Goal: Transaction & Acquisition: Subscribe to service/newsletter

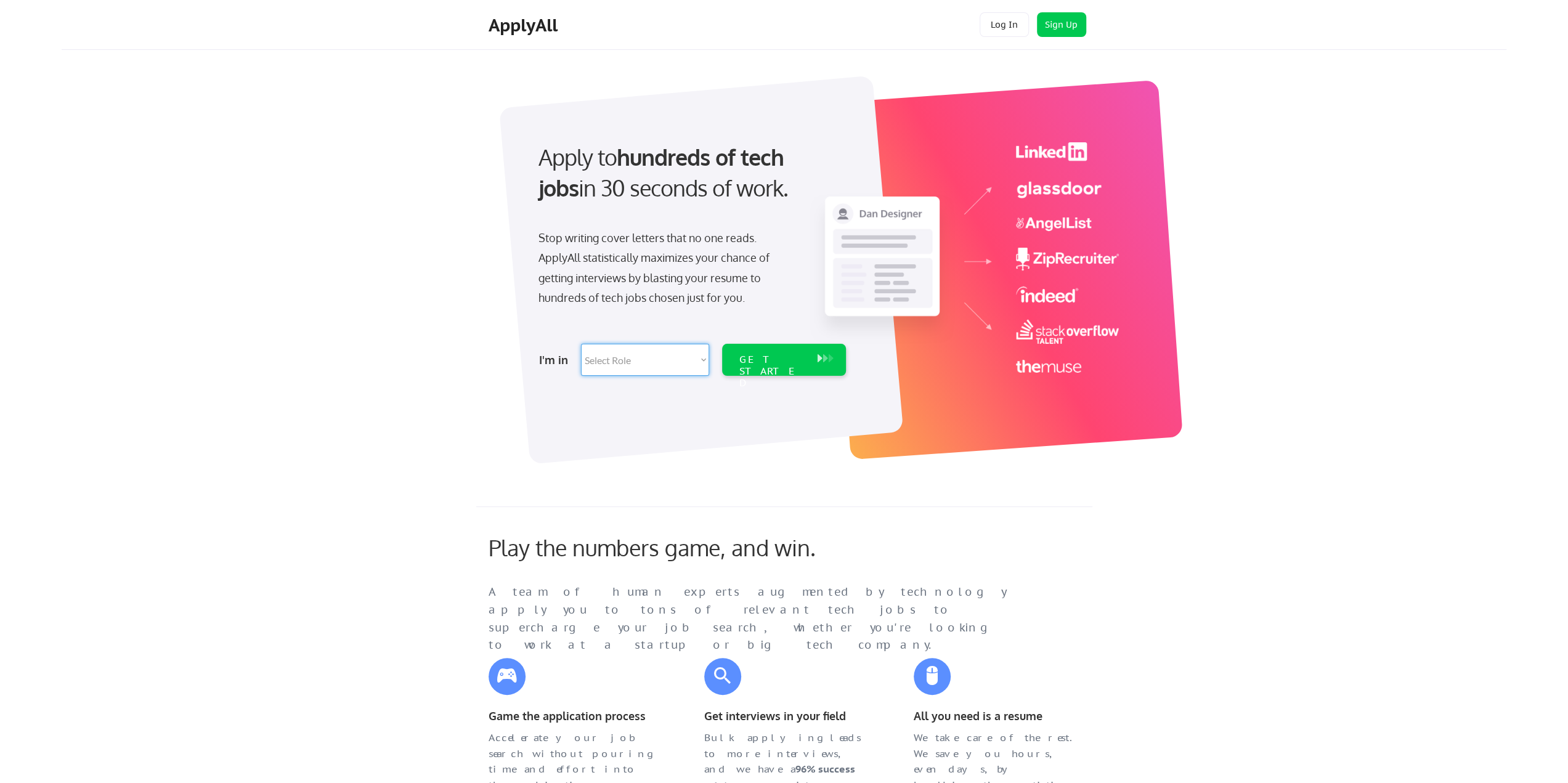
click at [651, 355] on select "Select Role Software Engineering Product Management Customer Success Sales UI/U…" at bounding box center [645, 360] width 128 height 32
select select ""it_security""
click at [581, 344] on select "Select Role Software Engineering Product Management Customer Success Sales UI/U…" at bounding box center [645, 360] width 128 height 32
select select ""it_security""
click at [789, 361] on div "GET STARTED" at bounding box center [772, 372] width 66 height 36
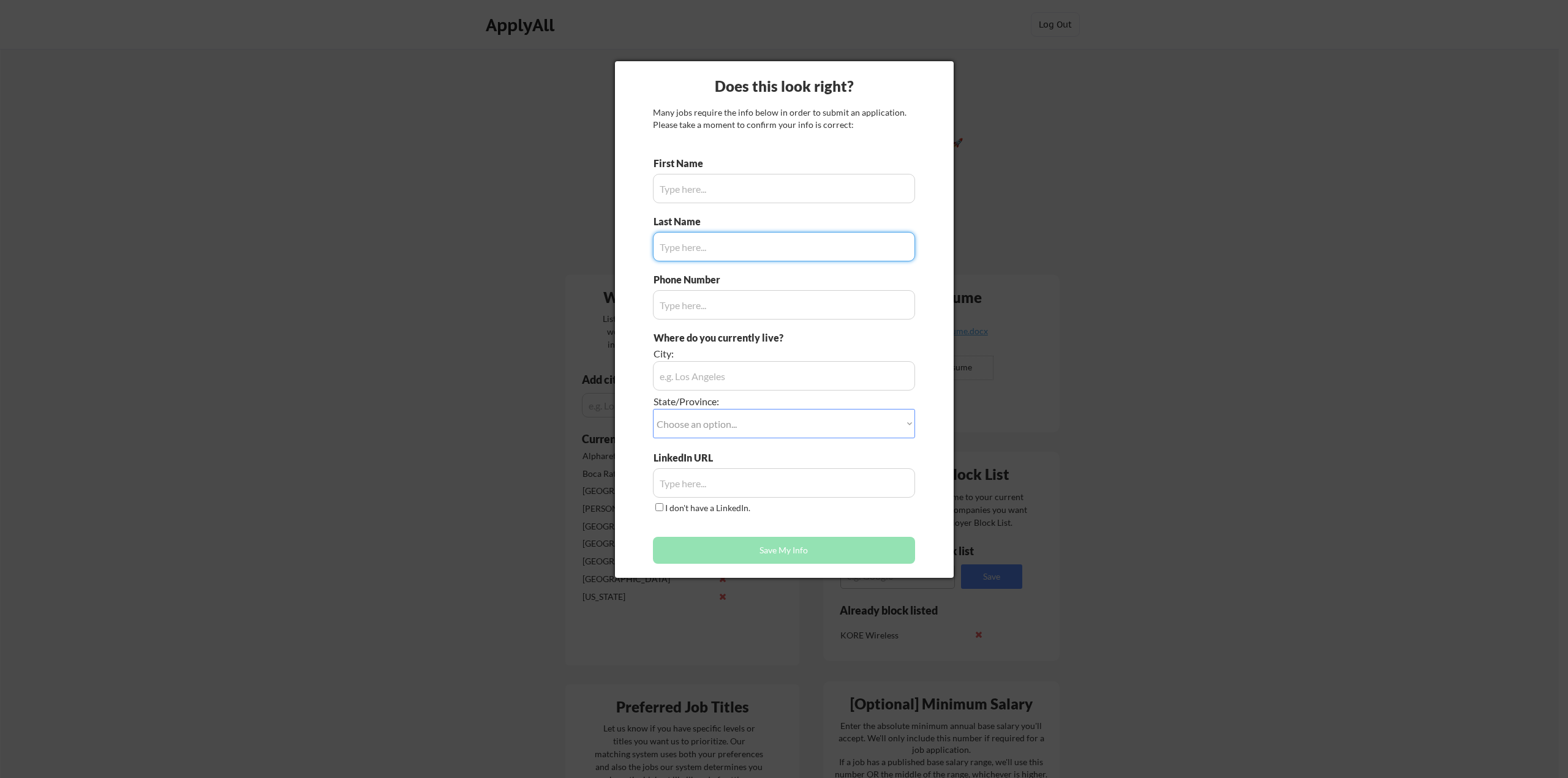
click at [715, 188] on input "input" at bounding box center [784, 188] width 262 height 30
type input "Jamie"
type input "Fisher"
type input "5138887306"
click at [939, 338] on div "Does this look right? Many jobs require the info below in order to submit an ap…" at bounding box center [784, 320] width 338 height 517
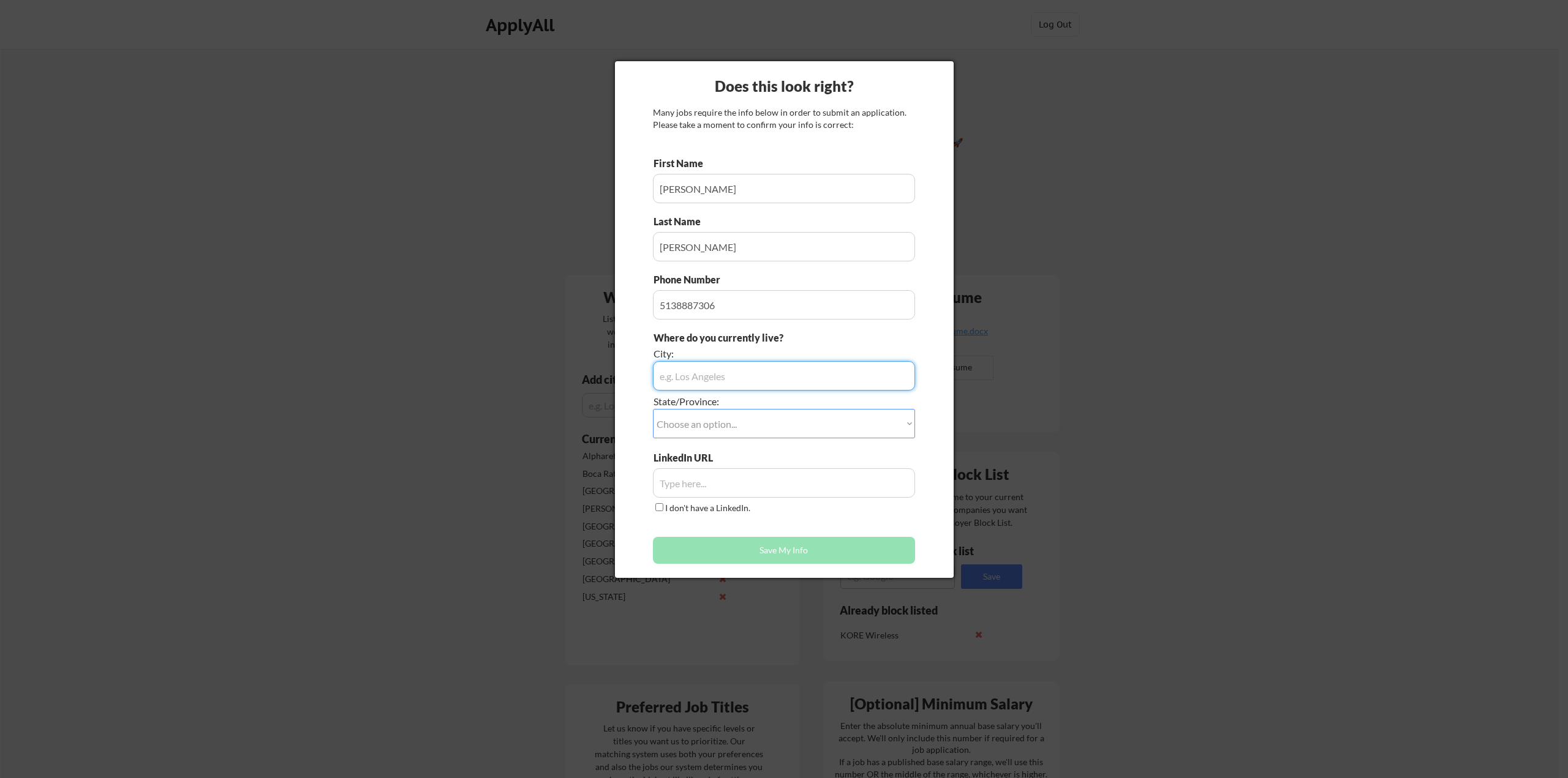
click at [790, 372] on input "input" at bounding box center [784, 376] width 262 height 30
type input "Naples"
select select ""Florida""
click at [679, 484] on input "input" at bounding box center [784, 483] width 262 height 30
click at [715, 479] on input "input" at bounding box center [784, 483] width 262 height 30
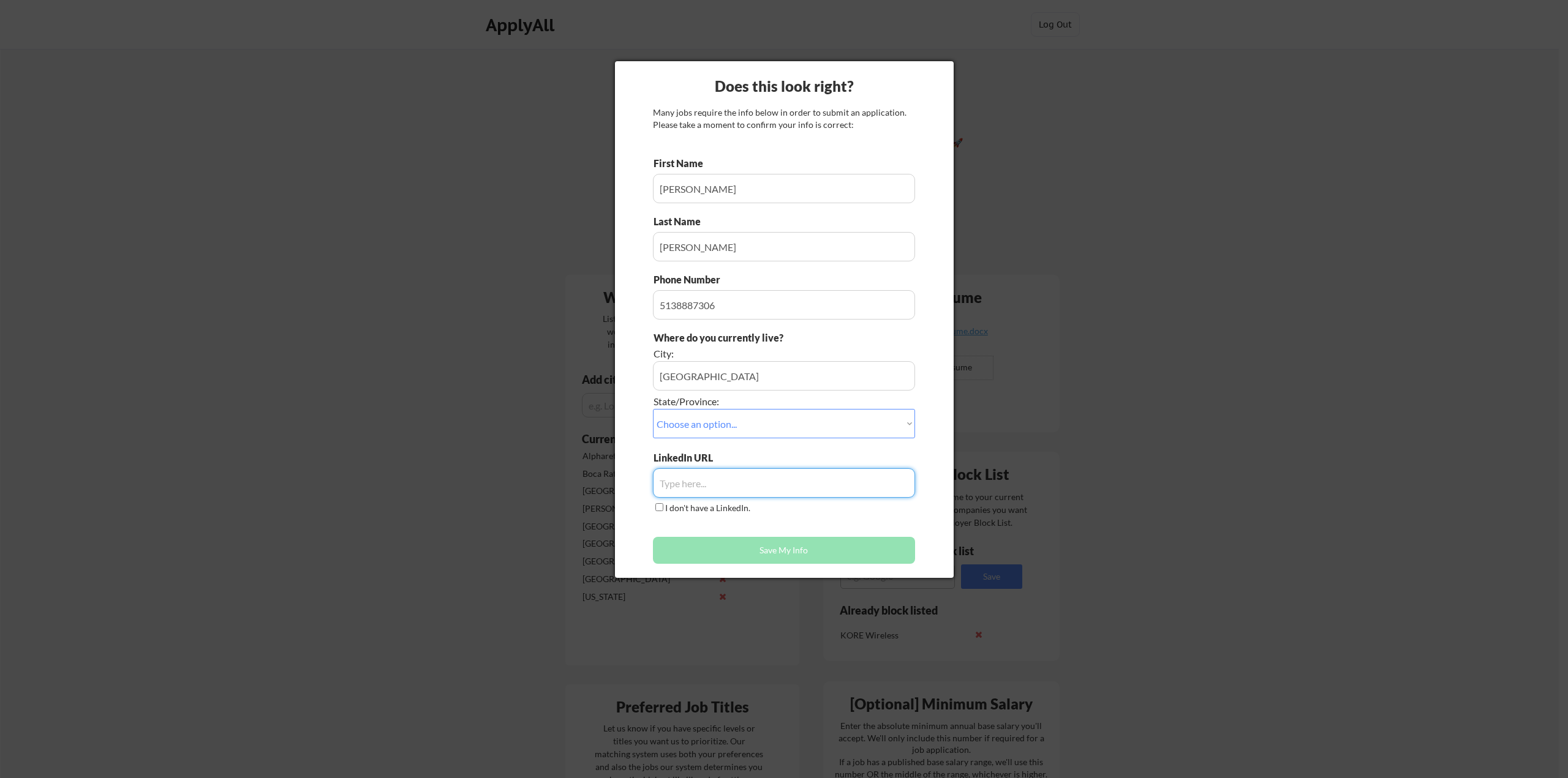
paste input "www.linkedin.com/in/jamielfisher"
type input "www.linkedin.com/in/jamielfisher"
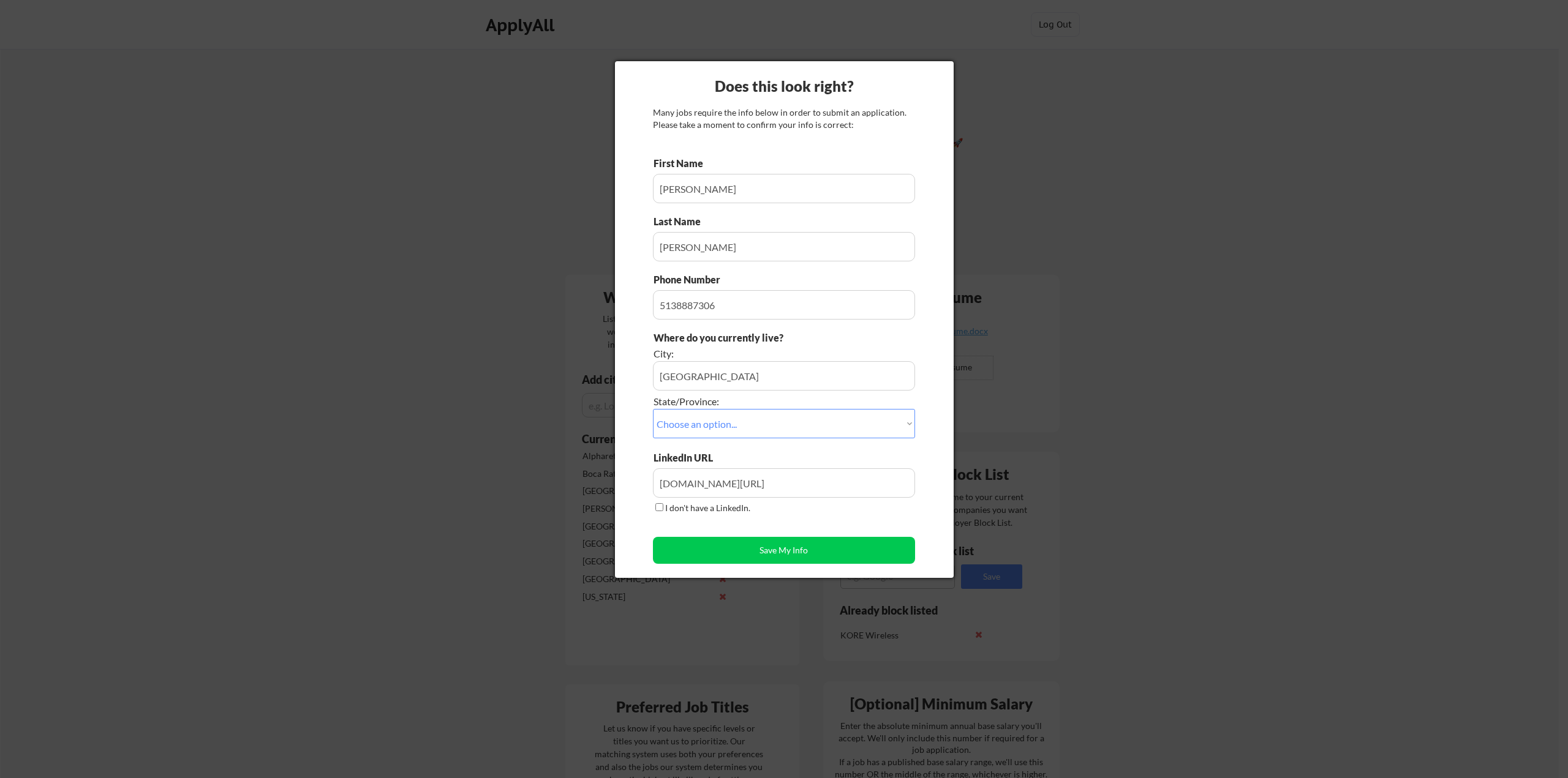
click at [836, 521] on div "First Name Last Name Phone Number Where do you currently live? City: State/Prov…" at bounding box center [784, 363] width 262 height 413
click at [790, 548] on button "Save My Info" at bounding box center [784, 550] width 262 height 27
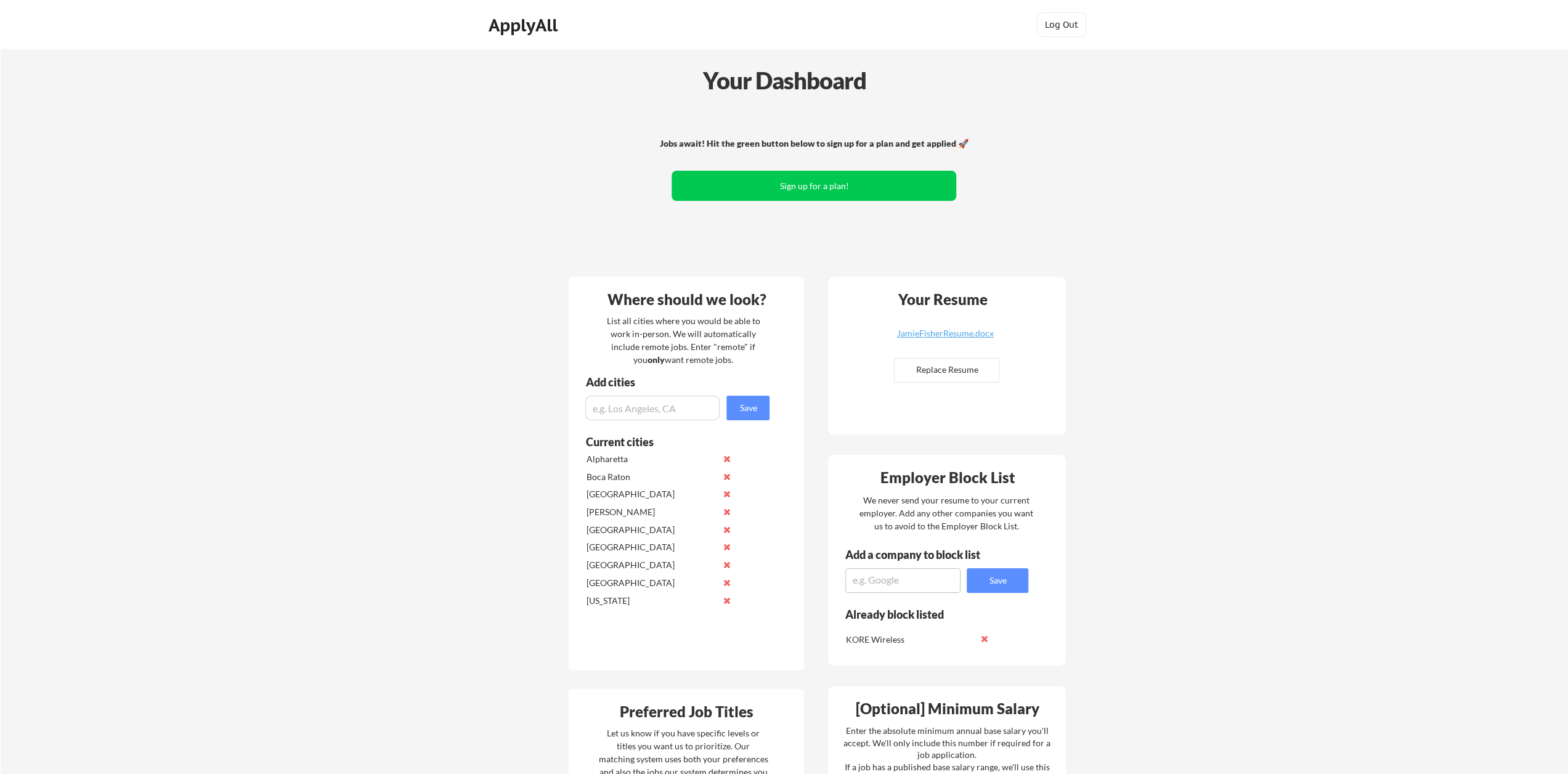
click at [662, 412] on input "input" at bounding box center [652, 408] width 134 height 25
type input "Seattle"
click at [744, 405] on button "Save" at bounding box center [748, 408] width 43 height 25
click at [643, 408] on input "input" at bounding box center [652, 408] width 134 height 25
type input "Tampa"
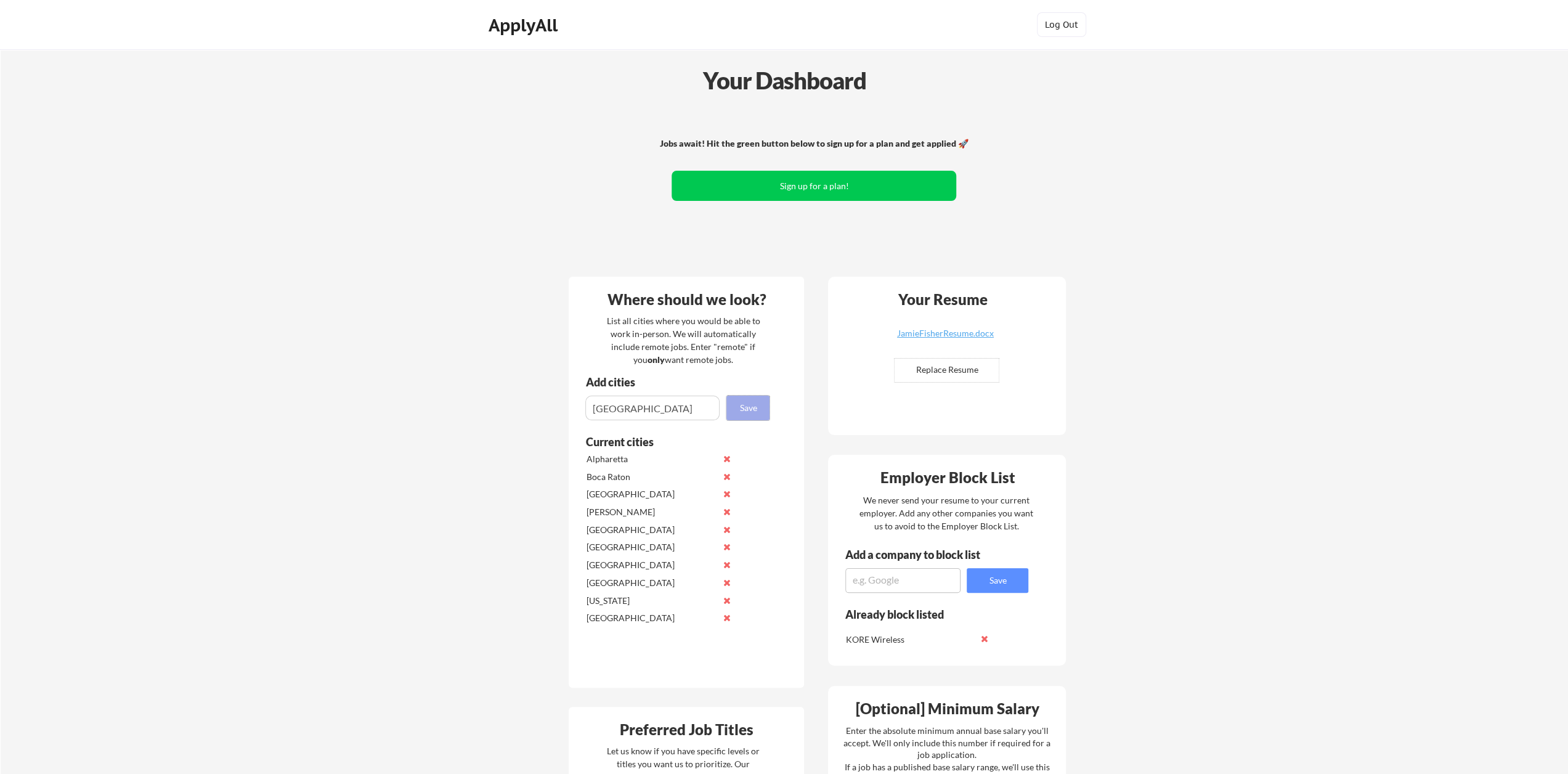
click at [752, 405] on button "Save" at bounding box center [748, 408] width 43 height 25
click at [664, 408] on input "input" at bounding box center [652, 408] width 134 height 25
type input "Sarasota"
click at [755, 400] on button "Save" at bounding box center [748, 408] width 43 height 25
click at [1156, 343] on div "Your Dashboard Jobs await! Hit the green button below to sign up for a plan and…" at bounding box center [784, 722] width 1567 height 1347
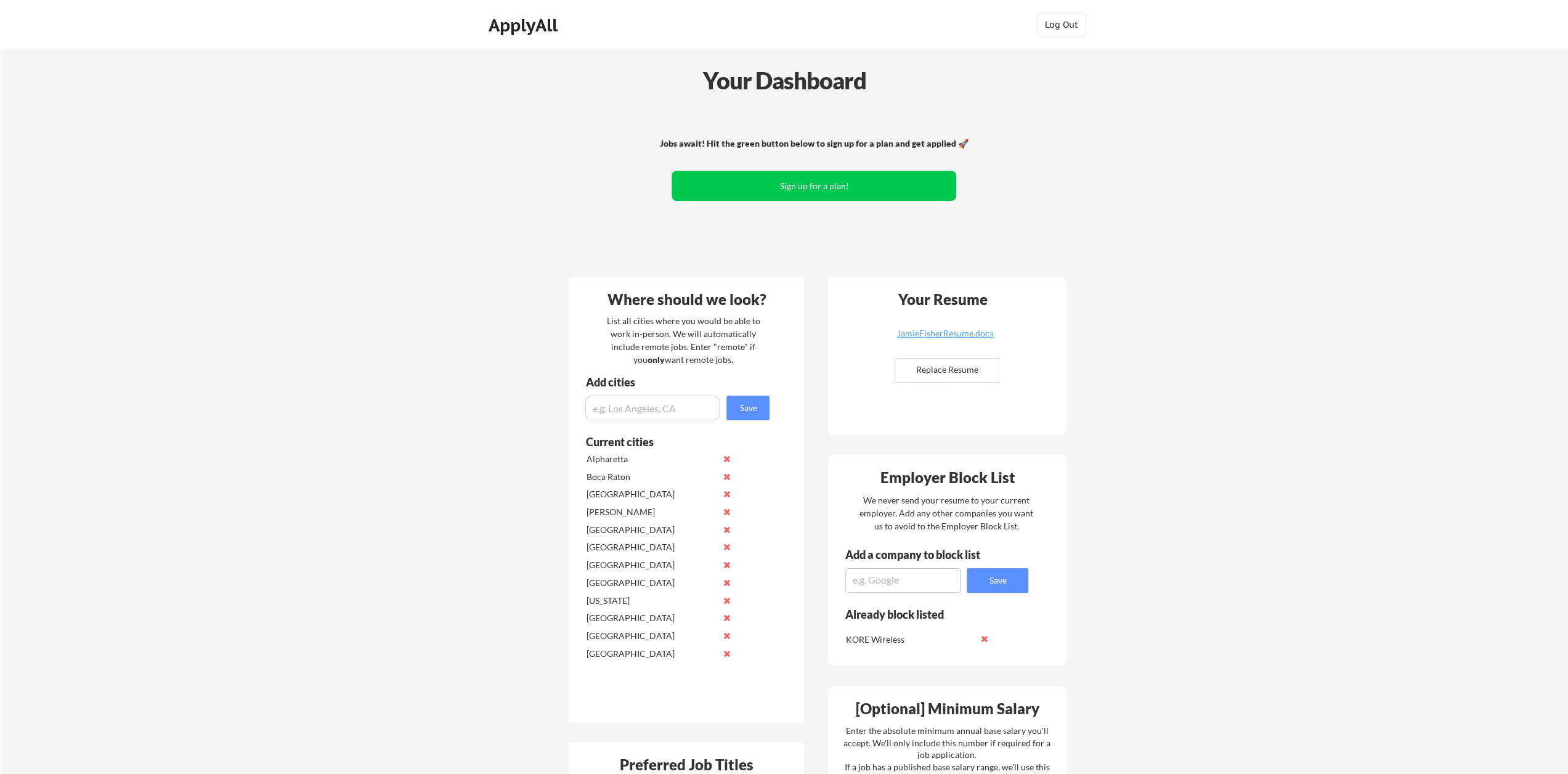
click at [941, 366] on input "file" at bounding box center [947, 369] width 104 height 23
type input "C:\fakepath\Jamie Fisher Resume.docx"
click at [1093, 370] on div "Your Dashboard Jobs await! Hit the green button below to sign up for a plan and…" at bounding box center [784, 722] width 1567 height 1347
click at [876, 183] on button "Sign up for a plan!" at bounding box center [813, 186] width 284 height 30
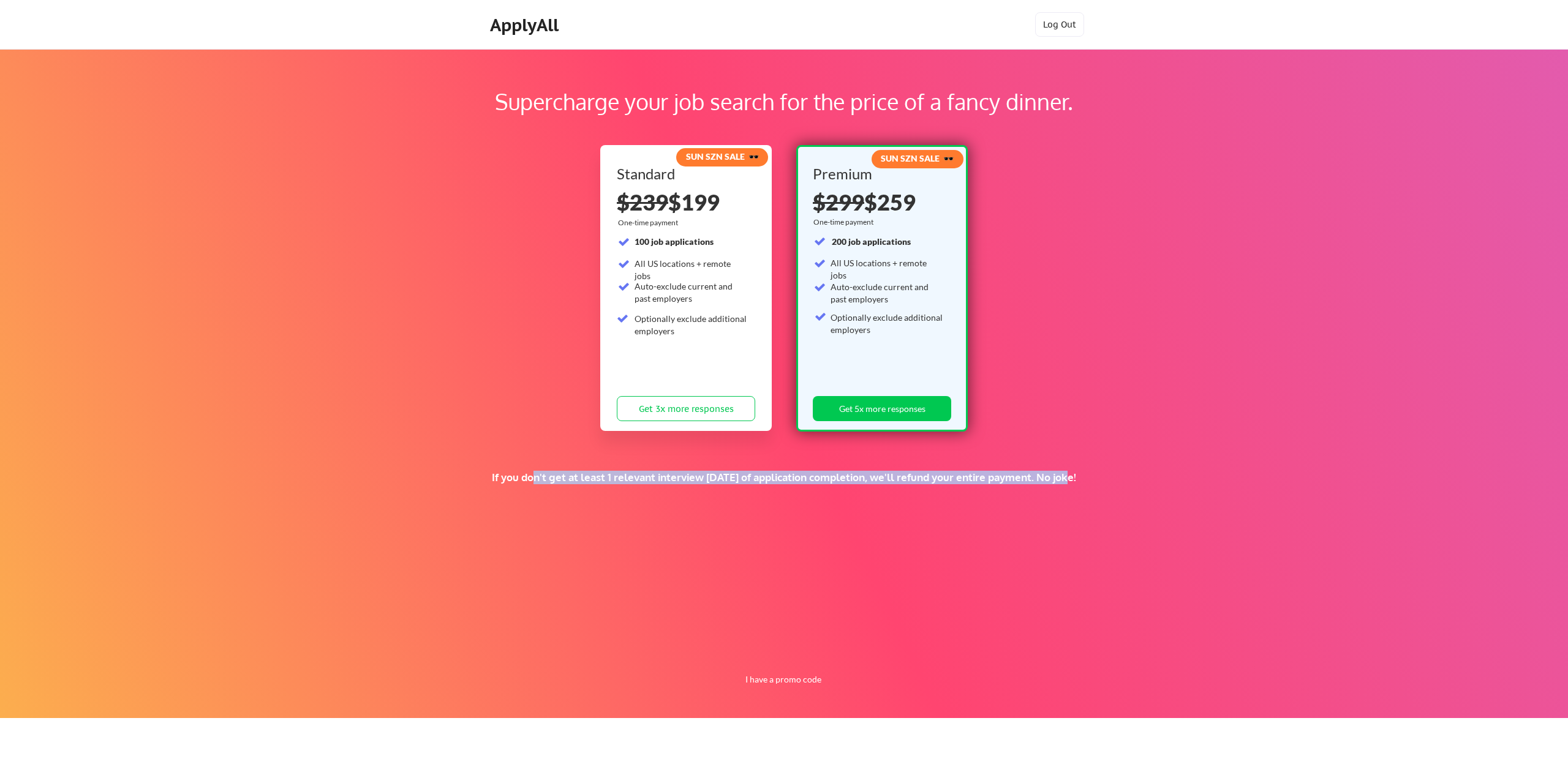
drag, startPoint x: 510, startPoint y: 476, endPoint x: 1054, endPoint y: 475, distance: 544.0
click at [1054, 475] on div "If you don't get at least 1 relevant interview within 1 month of application co…" at bounding box center [784, 478] width 1143 height 13
click at [785, 678] on button "I have a promo code" at bounding box center [783, 679] width 90 height 15
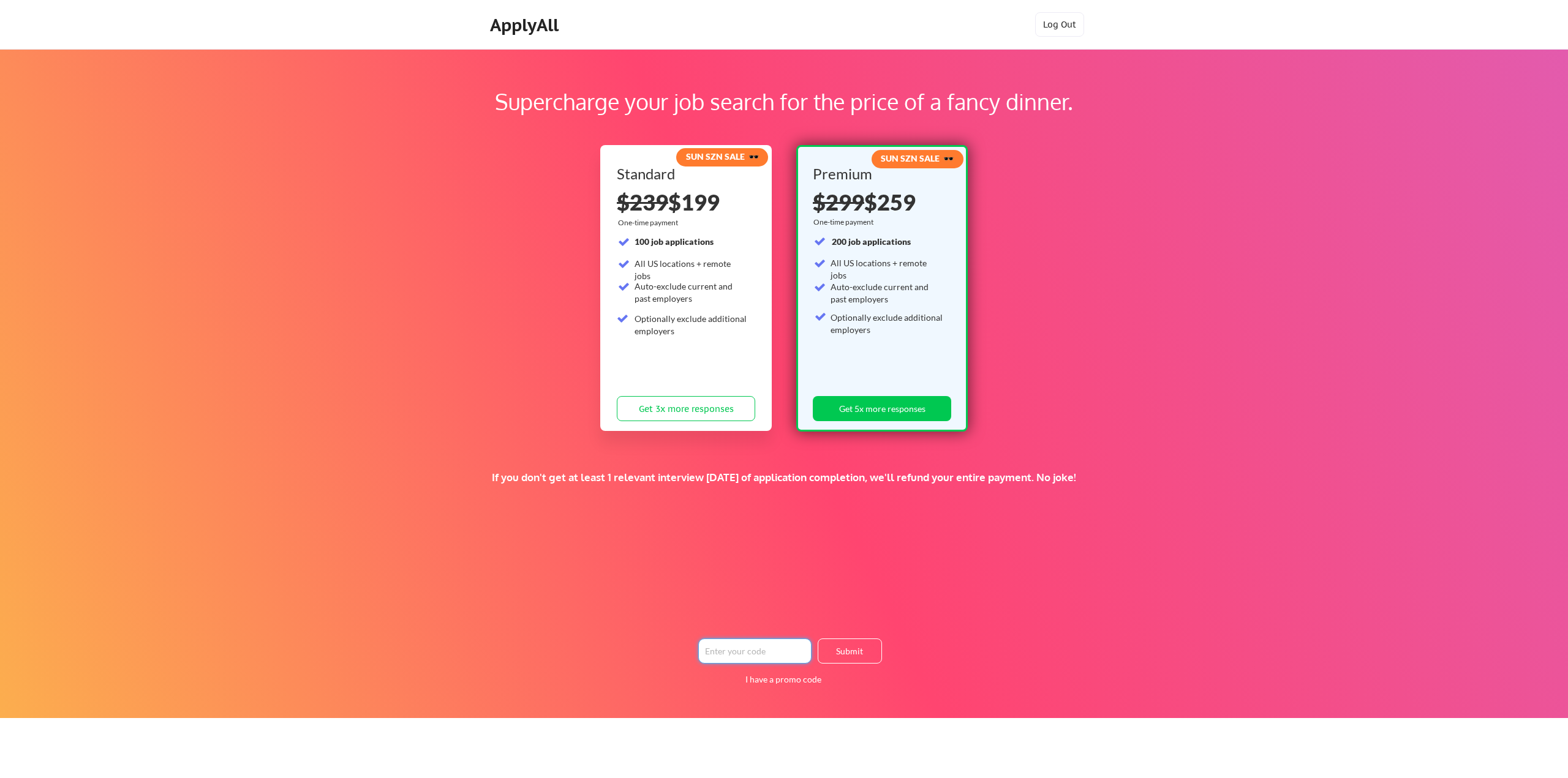
click at [749, 640] on input "input" at bounding box center [755, 651] width 114 height 25
click at [688, 406] on button "Get 3x more responses" at bounding box center [686, 409] width 139 height 25
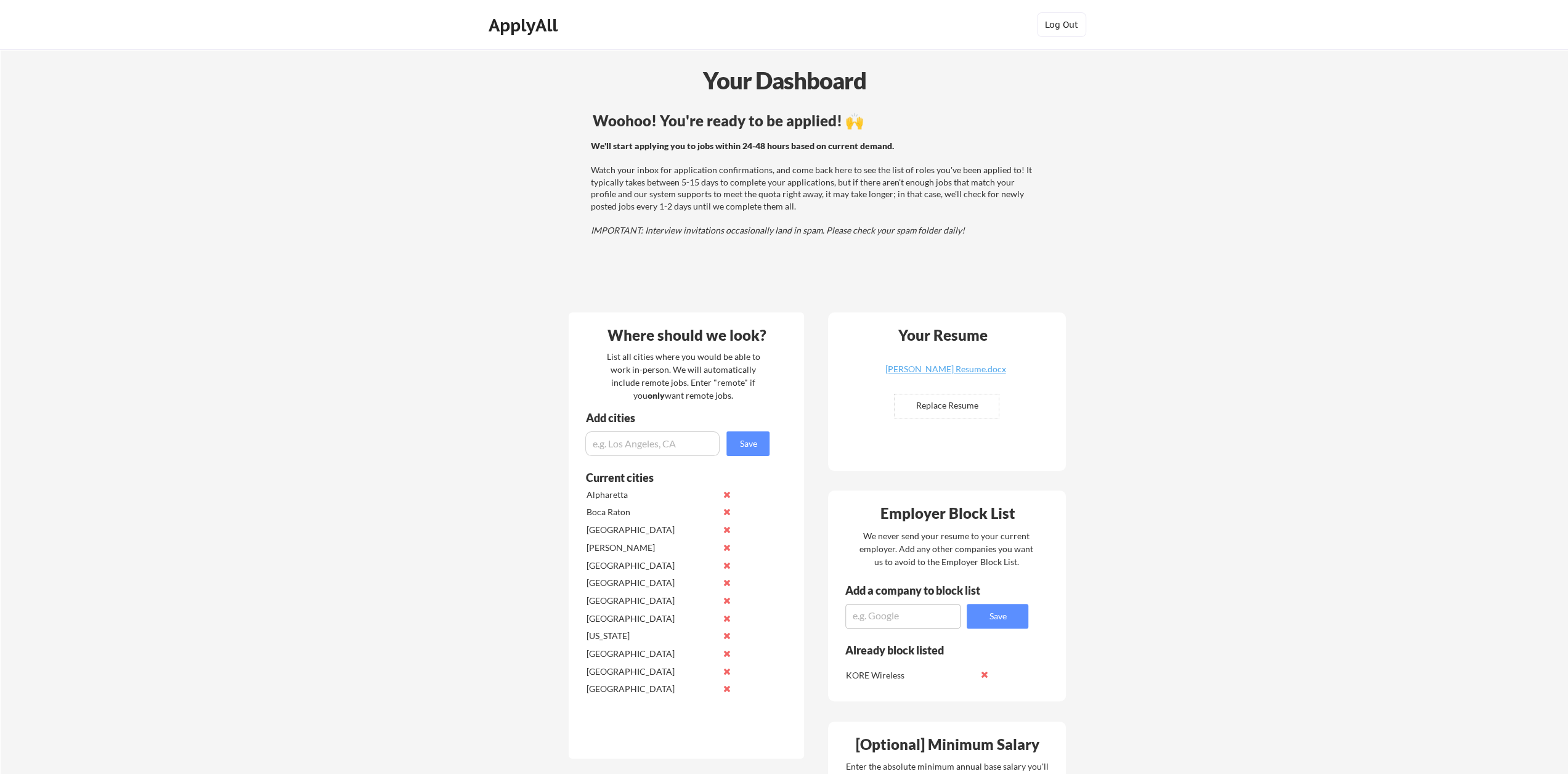
click at [1137, 235] on div "Your Dashboard Woohoo! You're ready to be applied! 🙌 We'll start applying you t…" at bounding box center [784, 740] width 1567 height 1382
click at [810, 189] on div "We'll start applying you to jobs within 24-48 hours based on current demand. Wa…" at bounding box center [812, 188] width 444 height 97
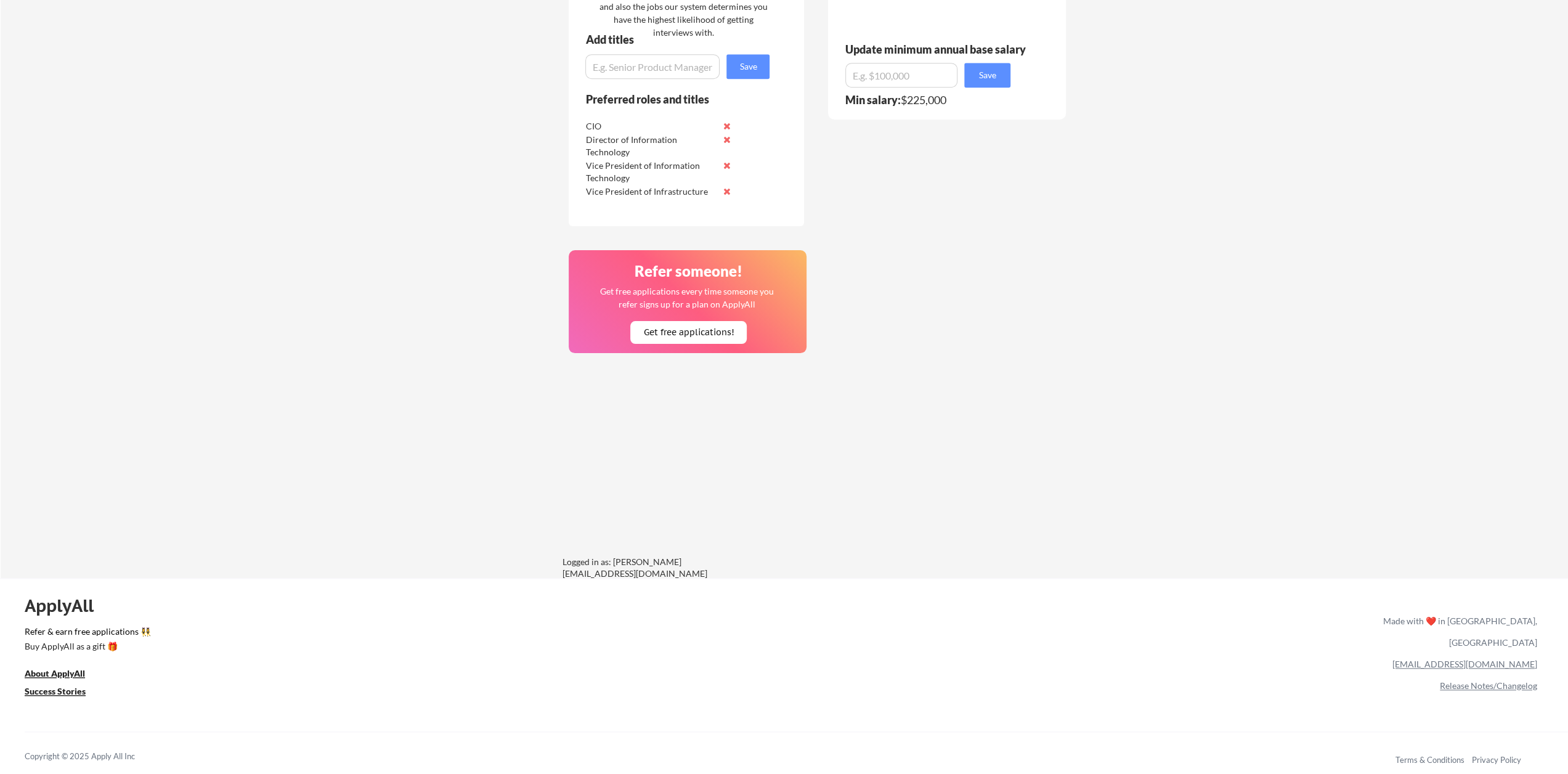
scroll to position [855, 0]
drag, startPoint x: 614, startPoint y: 286, endPoint x: 760, endPoint y: 289, distance: 146.0
click at [760, 289] on div "Get free applications every time someone you refer signs up for a plan on Apply…" at bounding box center [686, 297] width 175 height 26
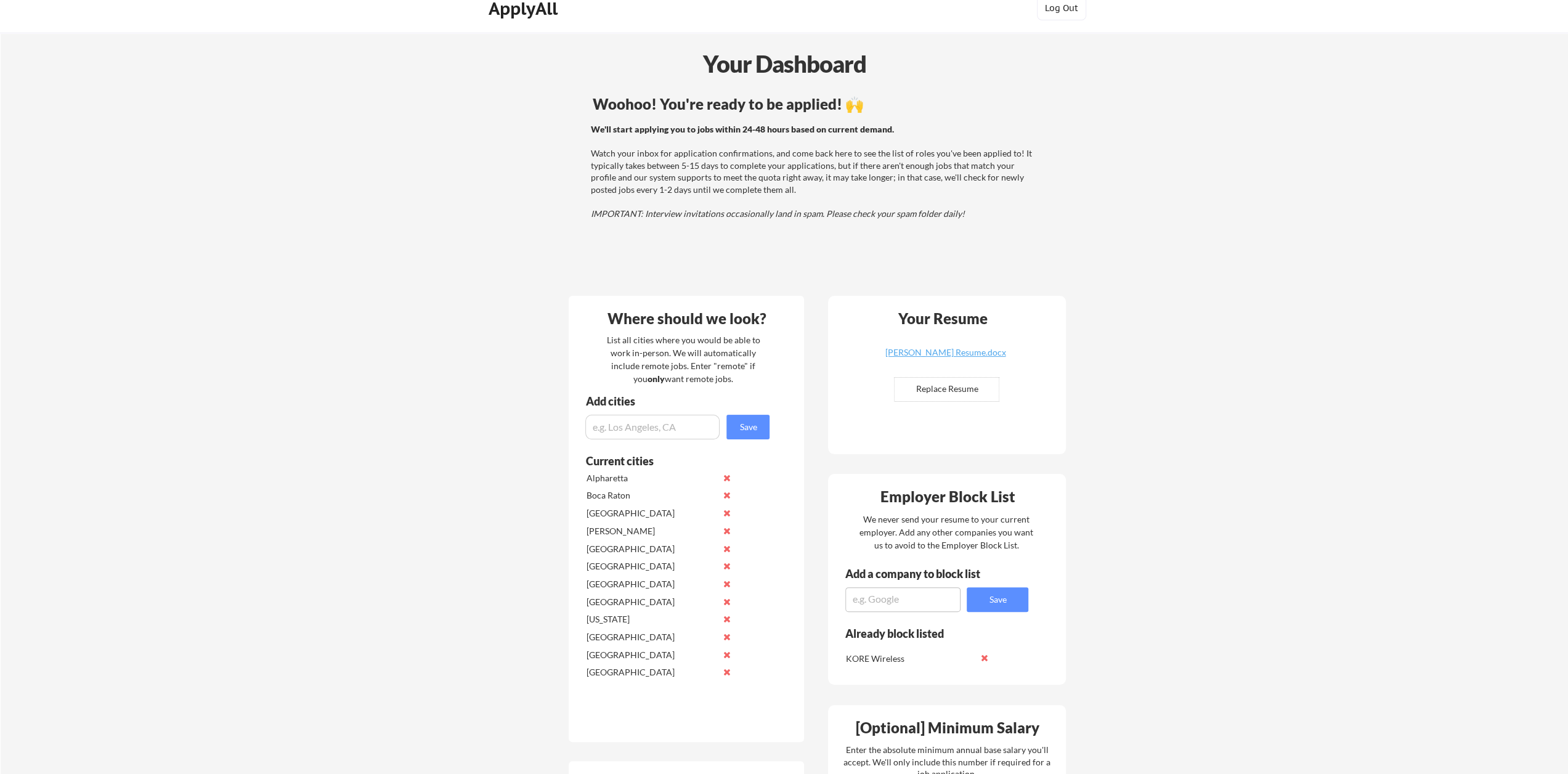
scroll to position [0, 0]
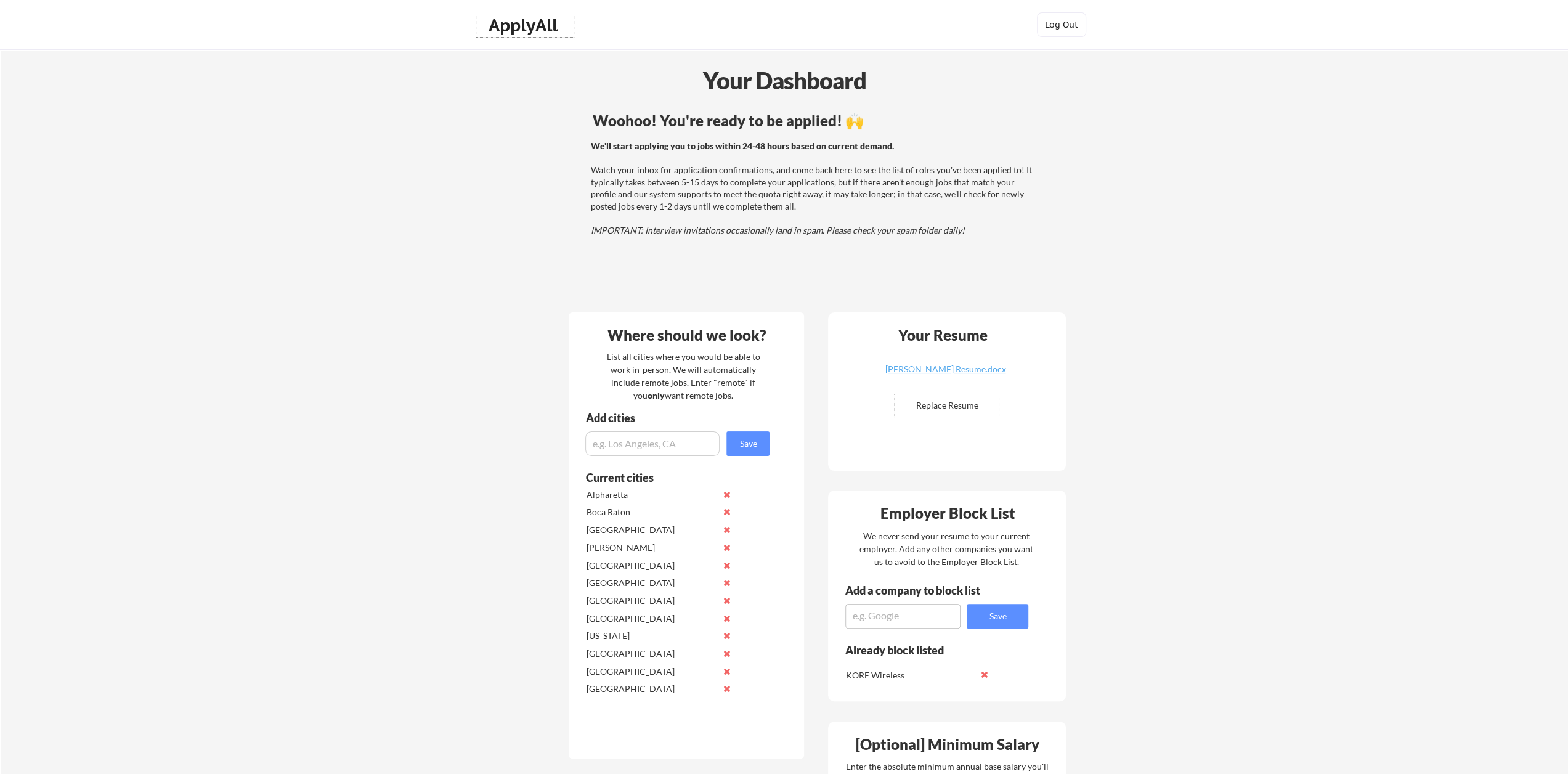
click at [531, 23] on div "ApplyAll" at bounding box center [525, 25] width 72 height 21
drag, startPoint x: 664, startPoint y: 227, endPoint x: 928, endPoint y: 232, distance: 264.0
click at [928, 232] on em "IMPORTANT: Interview invitations occasionally land in spam. Please check your s…" at bounding box center [777, 230] width 374 height 10
drag, startPoint x: 793, startPoint y: 204, endPoint x: 772, endPoint y: 210, distance: 21.8
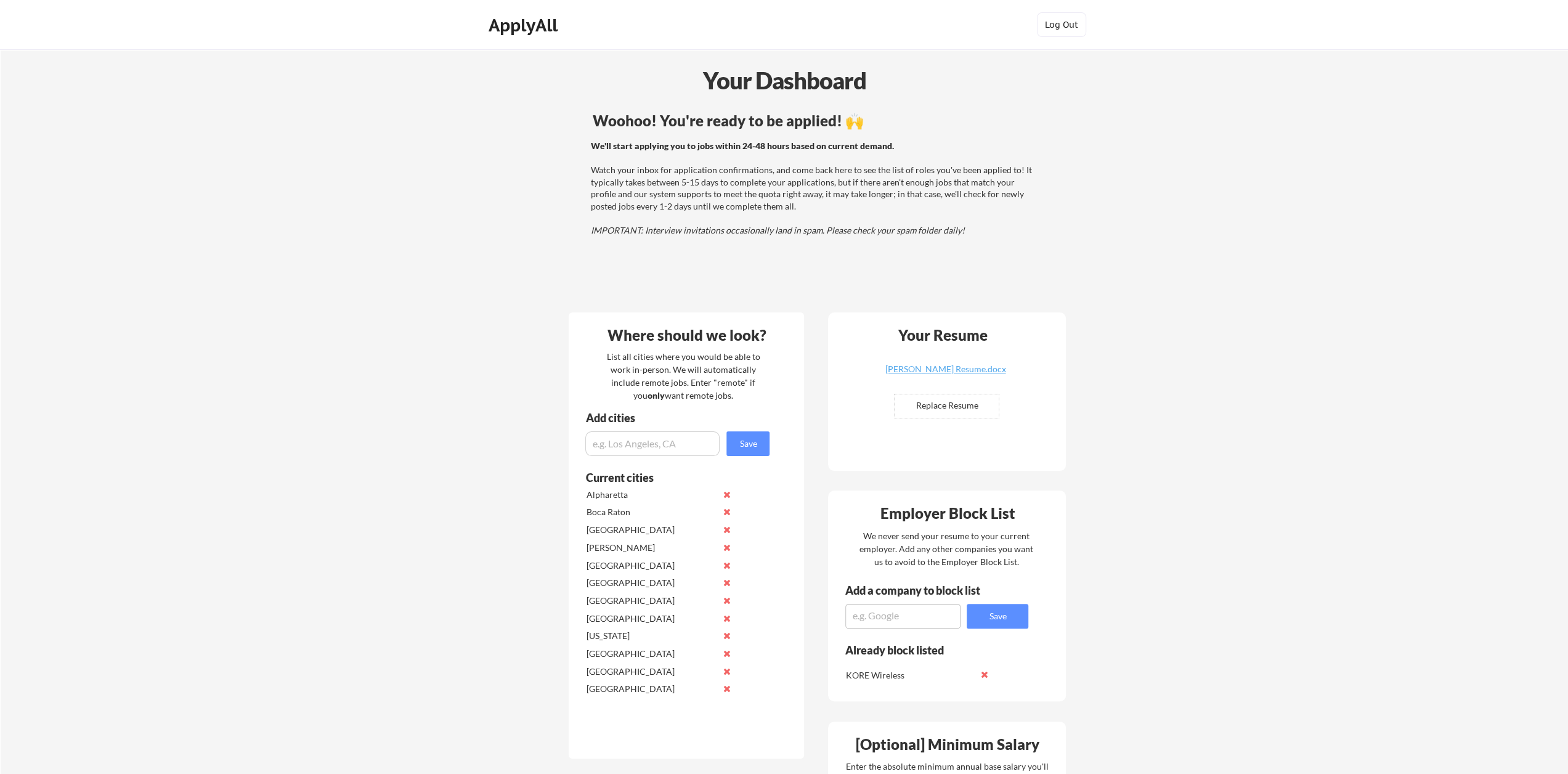
click at [772, 209] on div "We'll start applying you to jobs within 24-48 hours based on current demand. Wa…" at bounding box center [812, 188] width 444 height 97
click at [772, 210] on div "We'll start applying you to jobs within 24-48 hours based on current demand. Wa…" at bounding box center [812, 188] width 444 height 97
click at [530, 26] on div "ApplyAll" at bounding box center [525, 25] width 72 height 21
drag, startPoint x: 874, startPoint y: 196, endPoint x: 811, endPoint y: 194, distance: 63.0
click at [811, 194] on div "We'll start applying you to jobs within 24-48 hours based on current demand. Wa…" at bounding box center [812, 188] width 444 height 97
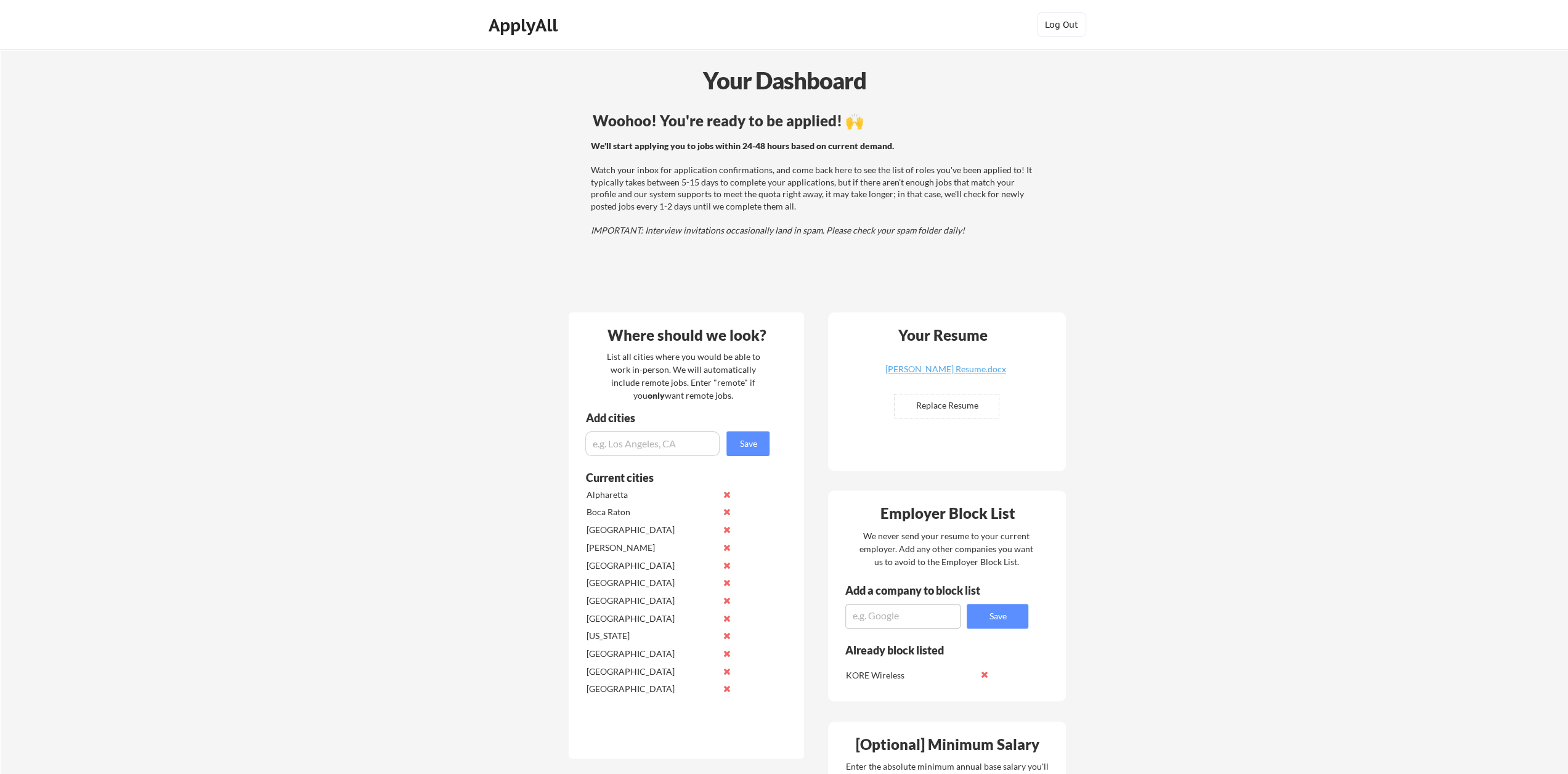
click at [798, 198] on div "We'll start applying you to jobs within 24-48 hours based on current demand. Wa…" at bounding box center [812, 188] width 444 height 97
